Goal: Task Accomplishment & Management: Manage account settings

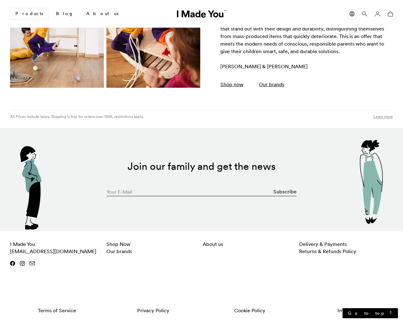
scroll to position [0, 289]
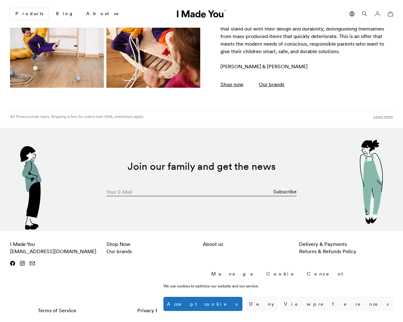
type input "[EMAIL_ADDRESS][DOMAIN_NAME]"
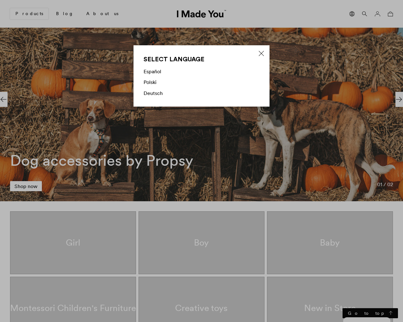
scroll to position [1100, 0]
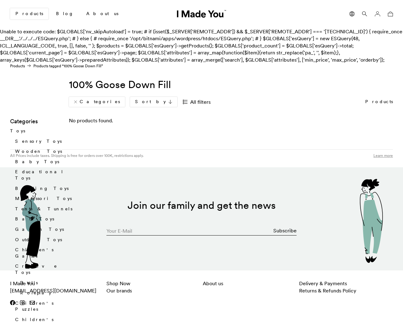
scroll to position [741, 0]
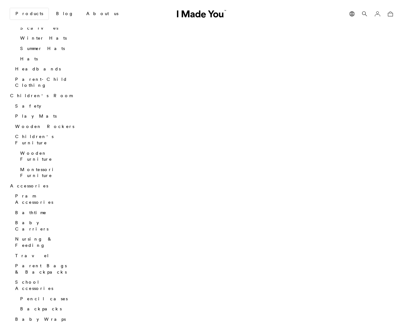
type input "[EMAIL_ADDRESS][DOMAIN_NAME]"
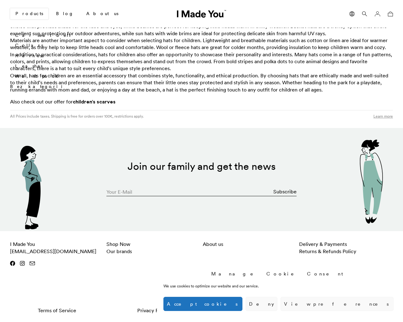
type input "[EMAIL_ADDRESS][DOMAIN_NAME]"
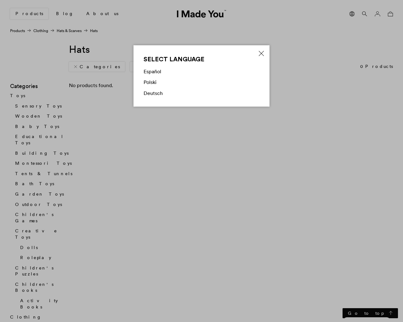
scroll to position [1080, 0]
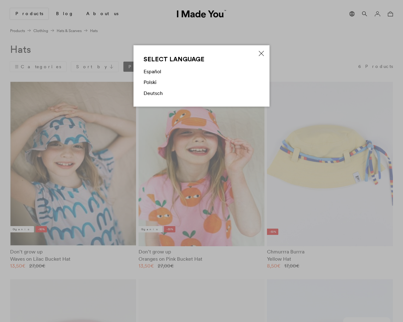
type input "0"
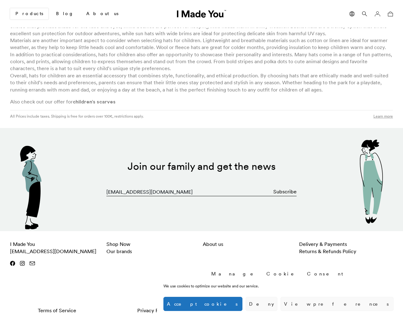
type input "1"
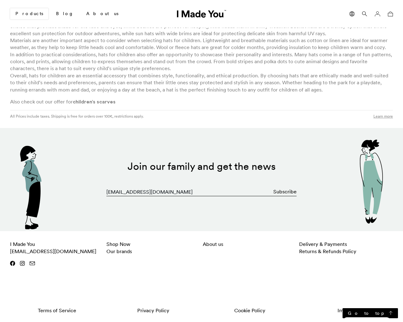
scroll to position [1104, 0]
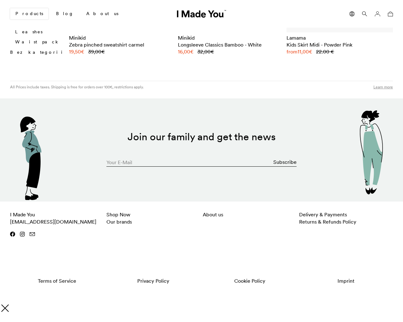
scroll to position [2735, 0]
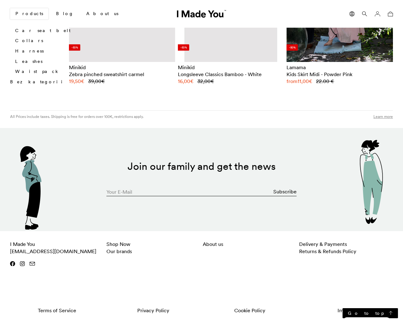
type input "[EMAIL_ADDRESS][DOMAIN_NAME]"
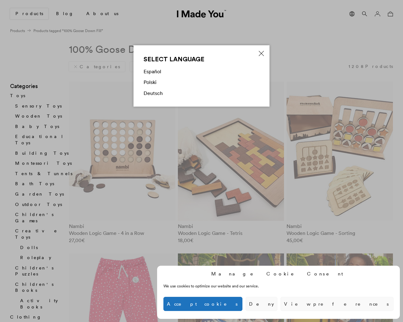
scroll to position [2735, 0]
type input "0"
type input "130"
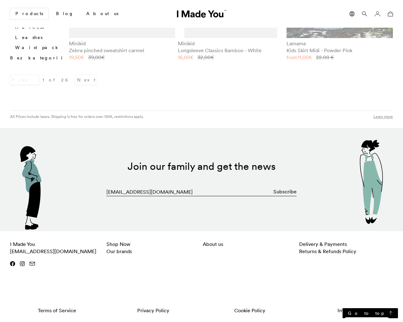
type input "1"
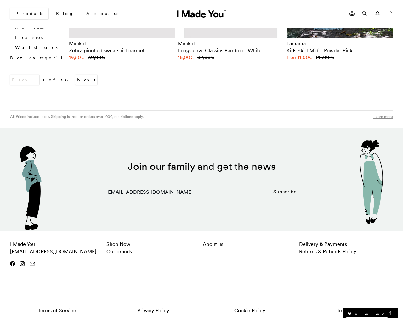
type input "1"
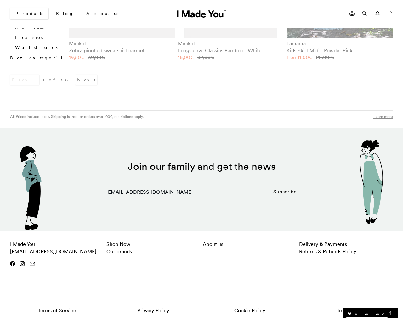
scroll to position [2759, 0]
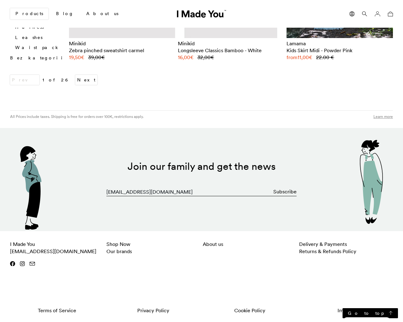
scroll to position [2759, 0]
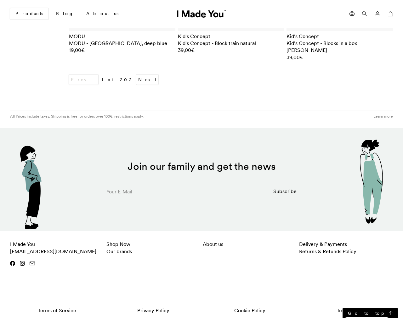
scroll to position [1380, 0]
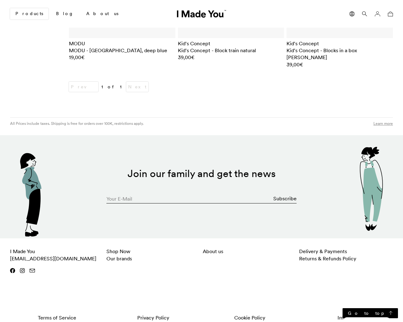
type input "[EMAIL_ADDRESS][DOMAIN_NAME]"
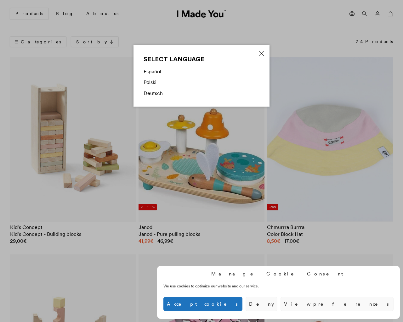
scroll to position [1566, 0]
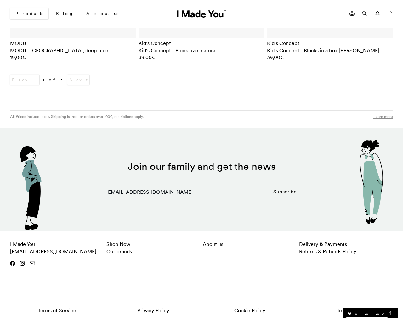
scroll to position [1566, 0]
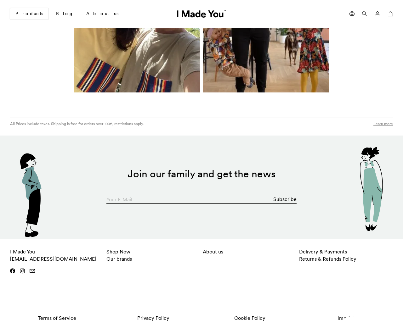
scroll to position [543, 0]
type input "[EMAIL_ADDRESS][DOMAIN_NAME]"
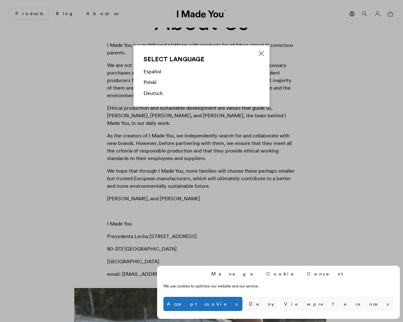
scroll to position [0, 0]
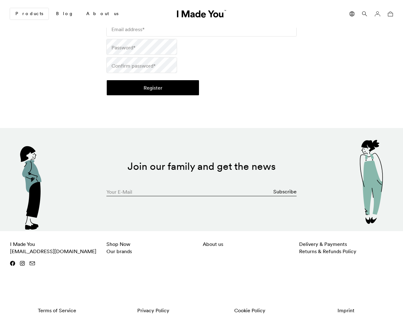
scroll to position [160, 0]
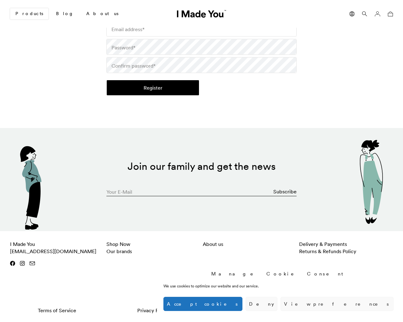
type input "jJQaBOcg"
checkbox input "false"
type input "[EMAIL_ADDRESS][DOMAIN_NAME]"
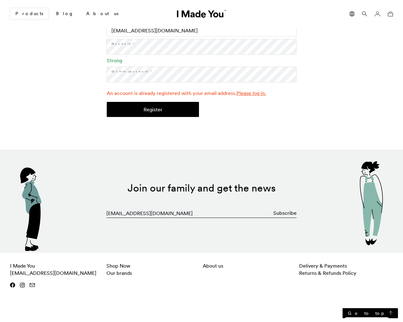
scroll to position [206, 0]
